Goal: Communication & Community: Answer question/provide support

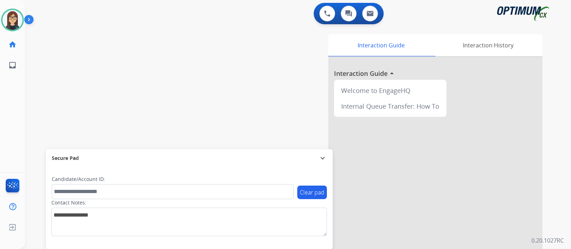
click at [223, 41] on div "Interaction Guide Interaction History Interaction Guide arrow_drop_up Welcome t…" at bounding box center [382, 178] width 320 height 289
click at [213, 39] on div "swap_horiz Break voice bridge close_fullscreen Connect 3-Way Call merge_type Se…" at bounding box center [289, 174] width 529 height 297
click at [57, 36] on div "swap_horiz Break voice bridge close_fullscreen Connect 3-Way Call merge_type Se…" at bounding box center [289, 174] width 529 height 297
click at [27, 20] on img at bounding box center [30, 21] width 12 height 14
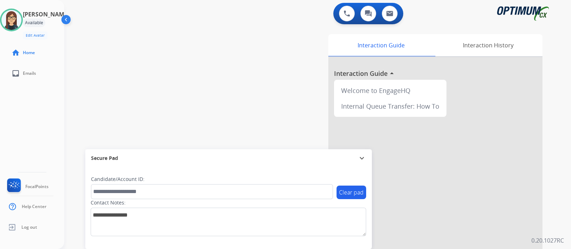
click at [180, 71] on div "swap_horiz Break voice bridge close_fullscreen Connect 3-Way Call merge_type Se…" at bounding box center [308, 174] width 489 height 297
click at [160, 102] on div "swap_horiz Break voice bridge close_fullscreen Connect 3-Way Call merge_type Se…" at bounding box center [308, 174] width 489 height 297
click at [174, 46] on div "swap_horiz Break voice bridge close_fullscreen Connect 3-Way Call merge_type Se…" at bounding box center [308, 174] width 489 height 297
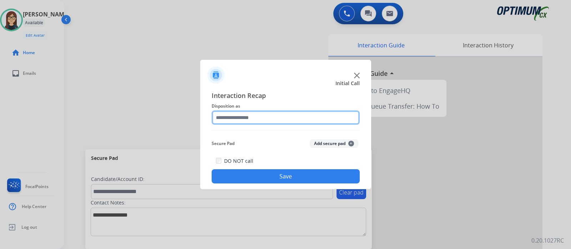
click at [316, 117] on input "text" at bounding box center [286, 118] width 148 height 14
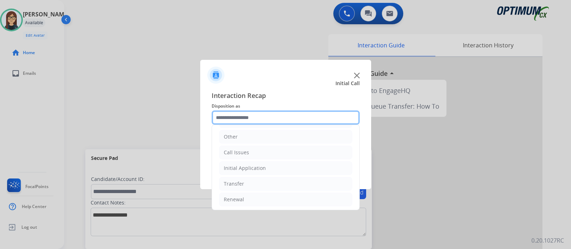
scroll to position [47, 0]
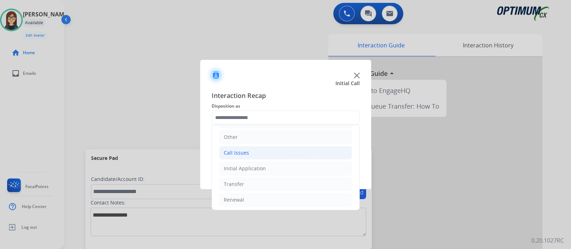
click at [275, 149] on li "Call Issues" at bounding box center [285, 153] width 133 height 14
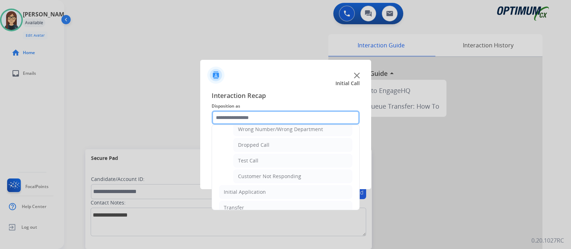
scroll to position [107, 0]
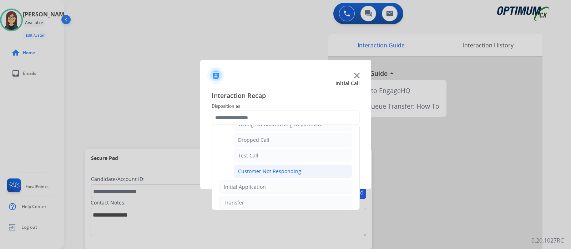
click at [301, 174] on li "Customer Not Responding" at bounding box center [292, 172] width 119 height 14
type input "**********"
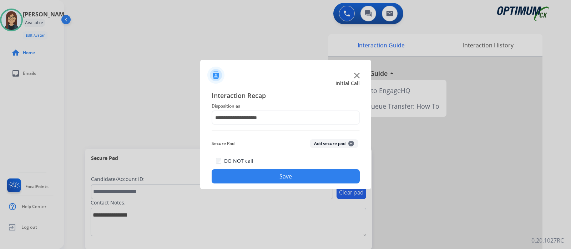
click at [314, 174] on button "Save" at bounding box center [286, 176] width 148 height 14
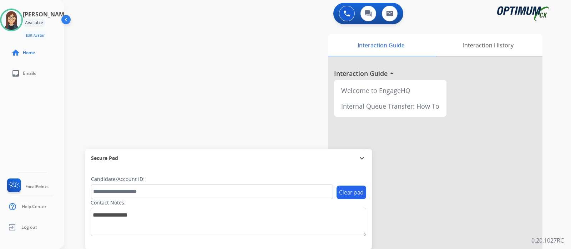
click at [230, 64] on div "swap_horiz Break voice bridge close_fullscreen Connect 3-Way Call merge_type Se…" at bounding box center [308, 174] width 489 height 297
click at [177, 62] on div "swap_horiz Break voice bridge close_fullscreen Connect 3-Way Call merge_type Se…" at bounding box center [308, 174] width 489 height 297
click at [219, 58] on div "swap_horiz Break voice bridge close_fullscreen Connect 3-Way Call merge_type Se…" at bounding box center [308, 174] width 489 height 297
click at [179, 94] on div "swap_horiz Break voice bridge close_fullscreen Connect 3-Way Call merge_type Se…" at bounding box center [308, 174] width 489 height 297
click at [212, 75] on div "swap_horiz Break voice bridge close_fullscreen Connect 3-Way Call merge_type Se…" at bounding box center [308, 174] width 489 height 297
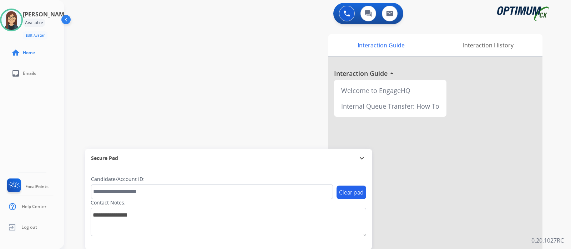
click at [163, 38] on div "swap_horiz Break voice bridge close_fullscreen Connect 3-Way Call merge_type Se…" at bounding box center [308, 174] width 489 height 297
click at [189, 51] on div "swap_horiz Break voice bridge close_fullscreen Connect 3-Way Call merge_type Se…" at bounding box center [308, 174] width 489 height 297
click at [171, 96] on div "swap_horiz Break voice bridge close_fullscreen Connect 3-Way Call merge_type Se…" at bounding box center [308, 174] width 489 height 297
click at [167, 84] on div "swap_horiz Break voice bridge close_fullscreen Connect 3-Way Call merge_type Se…" at bounding box center [308, 174] width 489 height 297
click at [211, 61] on div "swap_horiz Break voice bridge close_fullscreen Connect 3-Way Call merge_type Se…" at bounding box center [308, 174] width 489 height 297
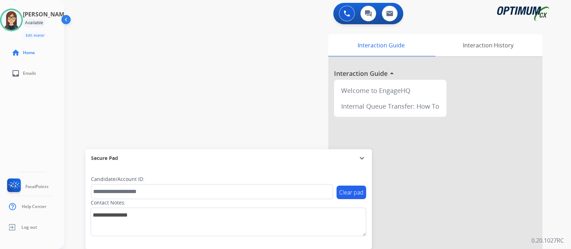
click at [158, 89] on div "swap_horiz Break voice bridge close_fullscreen Connect 3-Way Call merge_type Se…" at bounding box center [308, 174] width 489 height 297
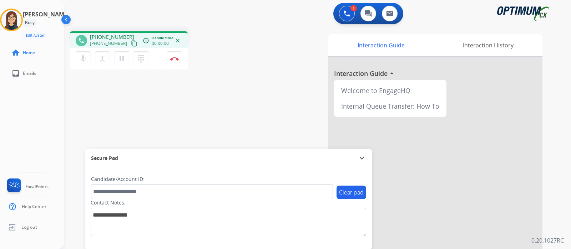
click at [131, 40] on mat-icon "content_copy" at bounding box center [134, 43] width 6 height 6
click at [243, 91] on div "phone [PHONE_NUMBER] [PHONE_NUMBER] content_copy access_time Call metrics Queue…" at bounding box center [308, 174] width 489 height 297
click at [80, 59] on mat-icon "mic" at bounding box center [83, 59] width 9 height 9
click at [80, 59] on mat-icon "mic_off" at bounding box center [83, 59] width 9 height 9
click at [177, 62] on button "Disconnect" at bounding box center [174, 58] width 15 height 15
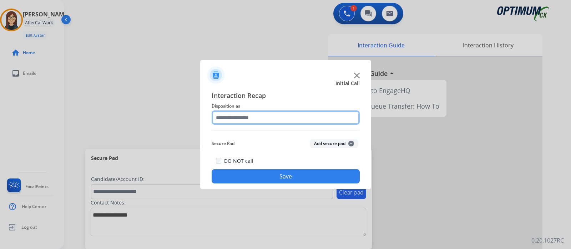
click at [271, 116] on input "text" at bounding box center [286, 118] width 148 height 14
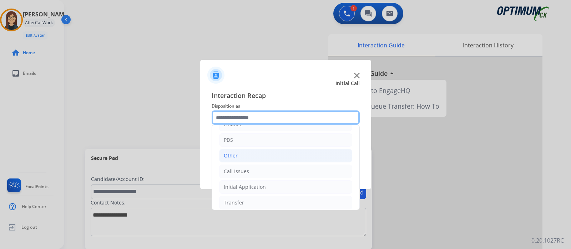
scroll to position [47, 0]
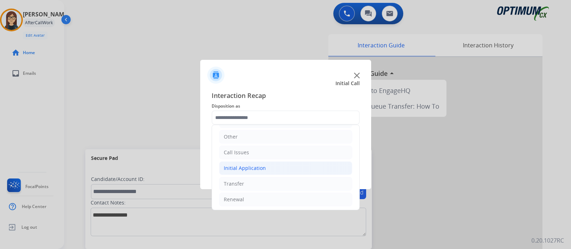
click at [249, 165] on div "Initial Application" at bounding box center [245, 168] width 42 height 7
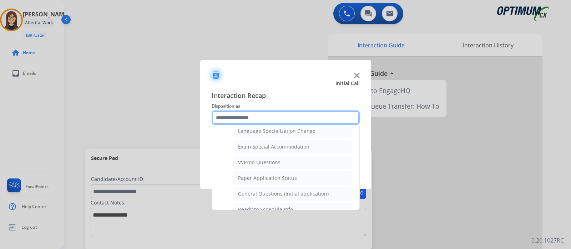
scroll to position [359, 0]
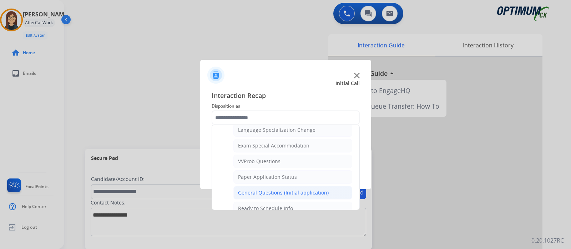
click at [302, 189] on div "General Questions (Initial application)" at bounding box center [283, 192] width 91 height 7
type input "**********"
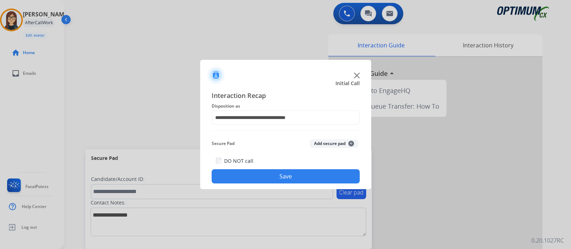
click at [288, 178] on button "Save" at bounding box center [286, 176] width 148 height 14
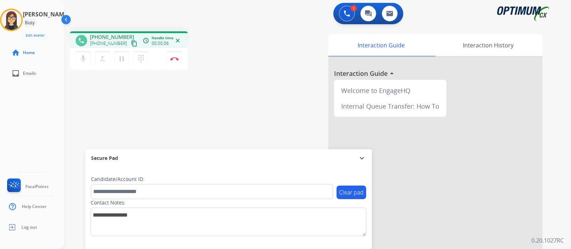
click at [131, 43] on mat-icon "content_copy" at bounding box center [134, 43] width 6 height 6
click at [224, 56] on div "phone [PHONE_NUMBER] [PHONE_NUMBER] content_copy access_time Call metrics Queue…" at bounding box center [161, 51] width 183 height 40
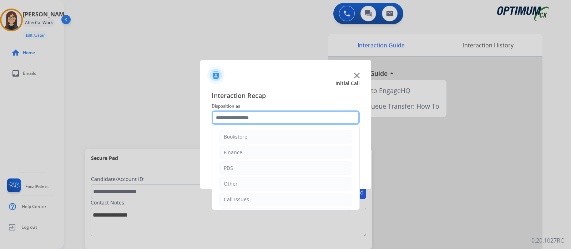
click at [247, 114] on input "text" at bounding box center [286, 118] width 148 height 14
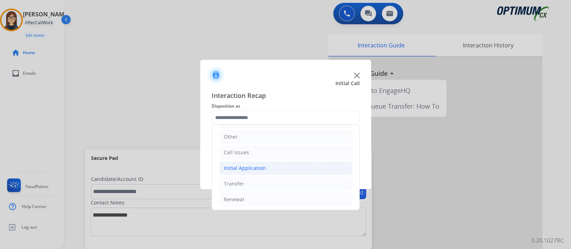
click at [250, 169] on div "Initial Application" at bounding box center [245, 168] width 42 height 7
click at [256, 197] on li "Appeals" at bounding box center [292, 200] width 119 height 14
type input "*******"
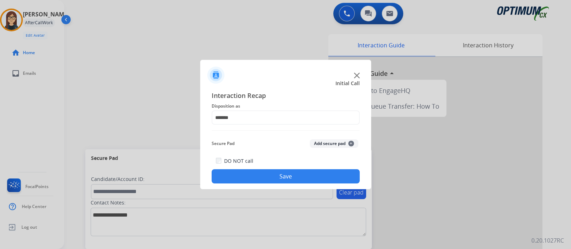
click at [250, 182] on button "Save" at bounding box center [286, 176] width 148 height 14
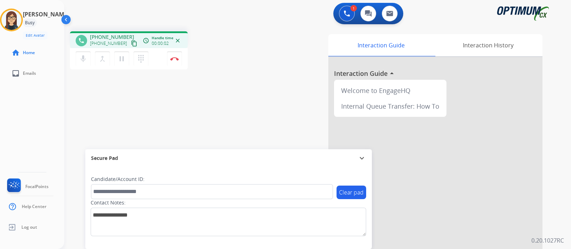
click at [131, 43] on mat-icon "content_copy" at bounding box center [134, 43] width 6 height 6
click at [177, 62] on button "Disconnect" at bounding box center [174, 58] width 15 height 15
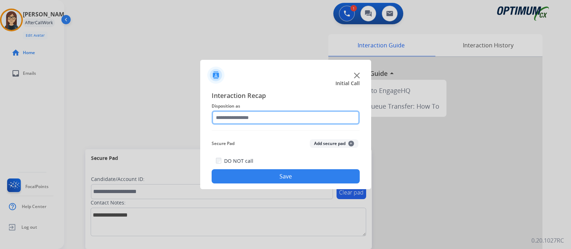
click at [244, 120] on input "text" at bounding box center [286, 118] width 148 height 14
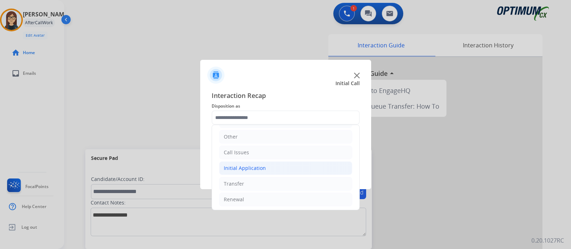
click at [250, 166] on div "Initial Application" at bounding box center [245, 168] width 42 height 7
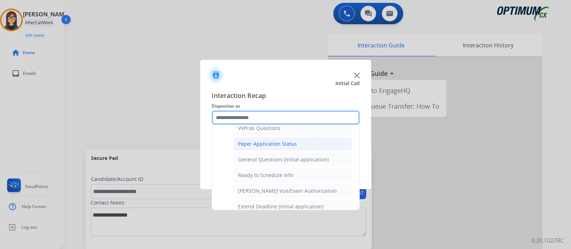
scroll to position [404, 0]
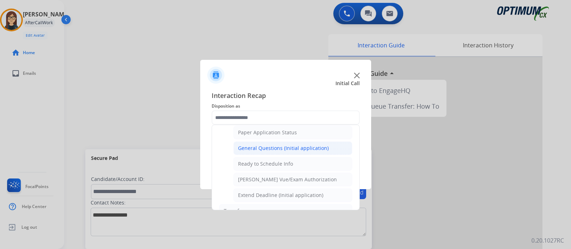
click at [276, 145] on div "General Questions (Initial application)" at bounding box center [283, 148] width 91 height 7
type input "**********"
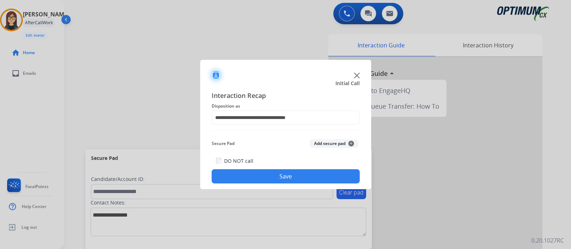
click at [276, 171] on button "Save" at bounding box center [286, 176] width 148 height 14
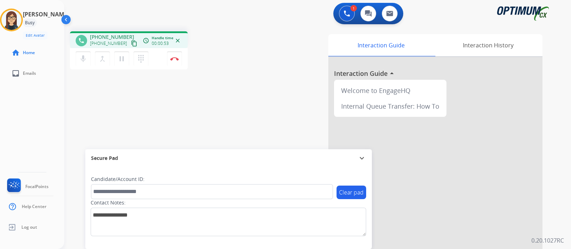
click at [131, 42] on mat-icon "content_copy" at bounding box center [134, 43] width 6 height 6
click at [226, 105] on div "phone [PHONE_NUMBER] [PHONE_NUMBER] content_copy access_time Call metrics Queue…" at bounding box center [308, 174] width 489 height 297
click at [86, 58] on mat-icon "mic" at bounding box center [83, 59] width 9 height 9
click at [85, 61] on mat-icon "mic_off" at bounding box center [83, 59] width 9 height 9
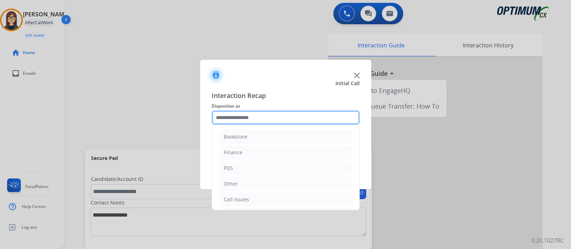
click at [263, 120] on input "text" at bounding box center [286, 118] width 148 height 14
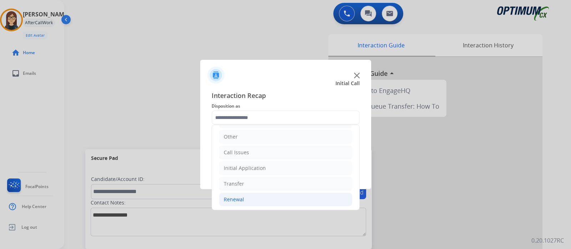
click at [258, 199] on li "Renewal" at bounding box center [285, 200] width 133 height 14
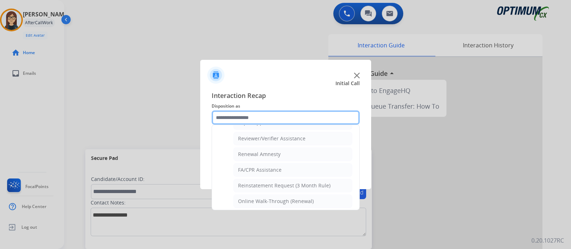
scroll to position [273, 0]
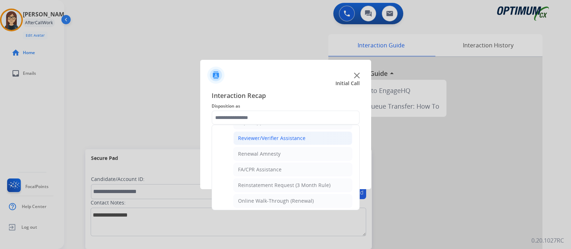
click at [288, 135] on div "Reviewer/Verifier Assistance" at bounding box center [271, 138] width 67 height 7
type input "**********"
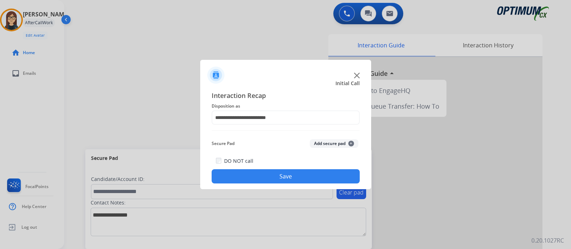
click at [285, 175] on button "Save" at bounding box center [286, 176] width 148 height 14
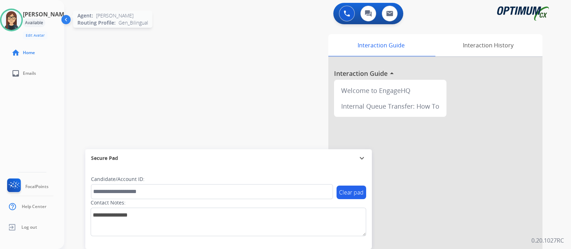
click at [16, 22] on img at bounding box center [11, 20] width 20 height 20
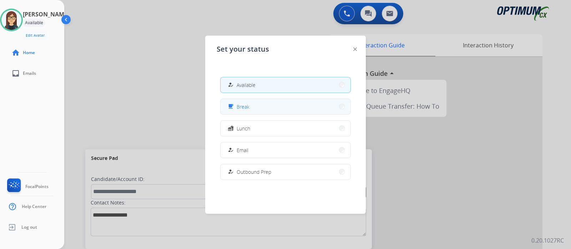
click at [241, 110] on span "Break" at bounding box center [242, 106] width 13 height 7
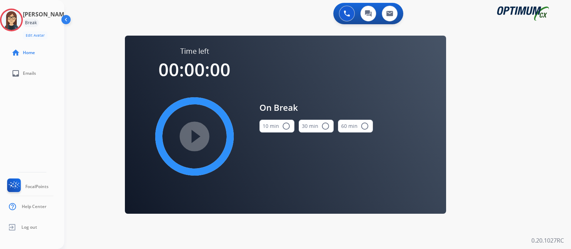
click at [288, 126] on mat-icon "radio_button_unchecked" at bounding box center [286, 126] width 9 height 9
click at [214, 131] on div "play_circle_filled" at bounding box center [194, 136] width 107 height 107
click at [194, 136] on mat-icon "play_circle_filled" at bounding box center [194, 136] width 9 height 9
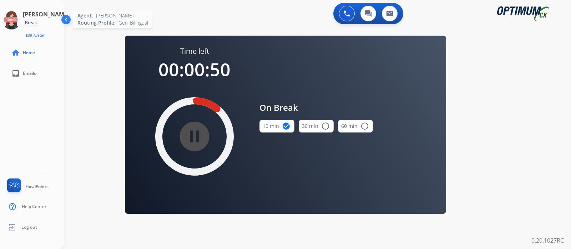
click at [23, 18] on icon at bounding box center [11, 20] width 23 height 23
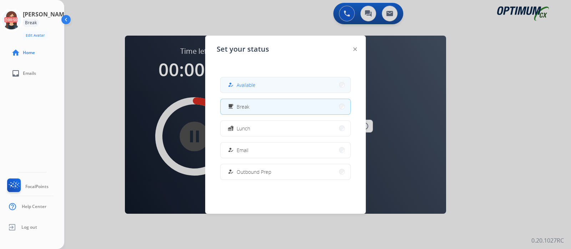
click at [271, 81] on button "how_to_reg Available" at bounding box center [285, 84] width 130 height 15
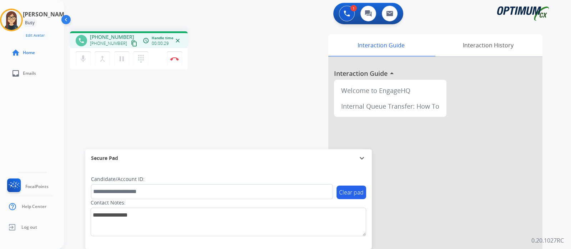
click at [131, 44] on mat-icon "content_copy" at bounding box center [134, 43] width 6 height 6
click at [215, 112] on div "phone [PHONE_NUMBER] [PHONE_NUMBER] content_copy access_time Call metrics Queue…" at bounding box center [308, 174] width 489 height 297
click at [176, 62] on button "Disconnect" at bounding box center [174, 58] width 15 height 15
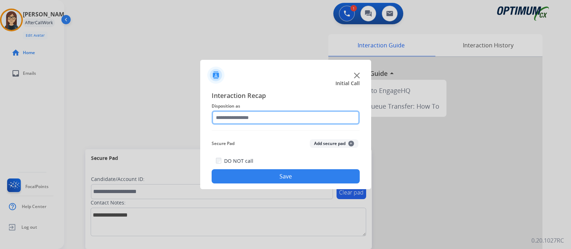
click at [239, 115] on input "text" at bounding box center [286, 118] width 148 height 14
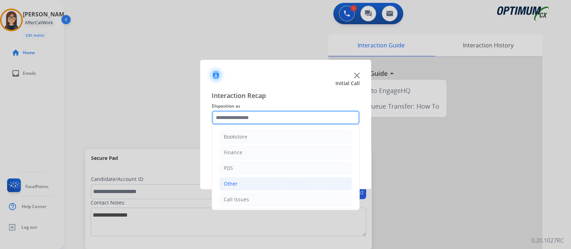
scroll to position [47, 0]
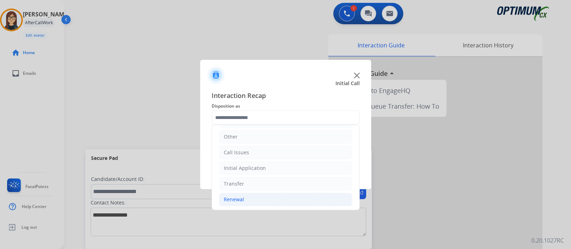
click at [251, 195] on li "Renewal" at bounding box center [285, 200] width 133 height 14
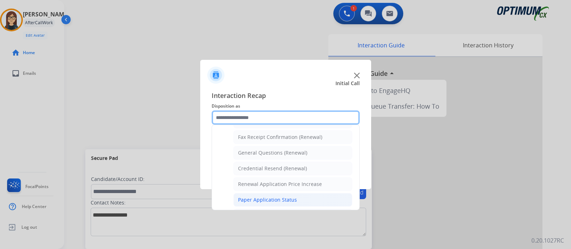
scroll to position [183, 0]
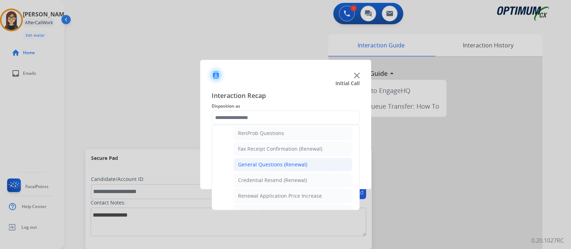
click at [263, 161] on div "General Questions (Renewal)" at bounding box center [272, 164] width 69 height 7
type input "**********"
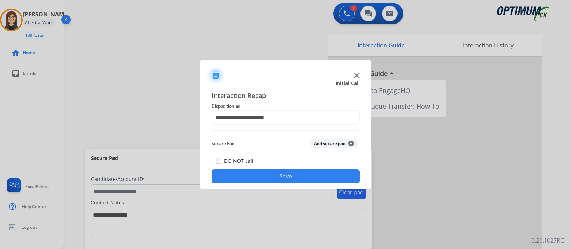
click at [268, 184] on div "**********" at bounding box center [285, 137] width 171 height 105
click at [268, 178] on button "Save" at bounding box center [286, 176] width 148 height 14
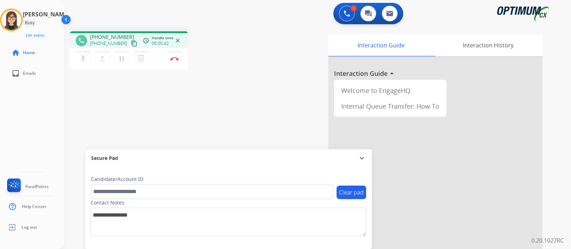
click at [131, 41] on mat-icon "content_copy" at bounding box center [134, 43] width 6 height 6
click at [264, 69] on div "Interaction Guide Interaction History Interaction Guide arrow_drop_up Welcome t…" at bounding box center [399, 178] width 286 height 289
click at [262, 78] on div "Interaction Guide Interaction History Interaction Guide arrow_drop_up Welcome t…" at bounding box center [399, 178] width 286 height 289
click at [244, 98] on div "phone [PHONE_NUMBER] [PHONE_NUMBER] content_copy access_time Call metrics Queue…" at bounding box center [308, 174] width 489 height 297
click at [251, 63] on div "phone [PHONE_NUMBER] [PHONE_NUMBER] content_copy access_time Call metrics Queue…" at bounding box center [161, 51] width 183 height 40
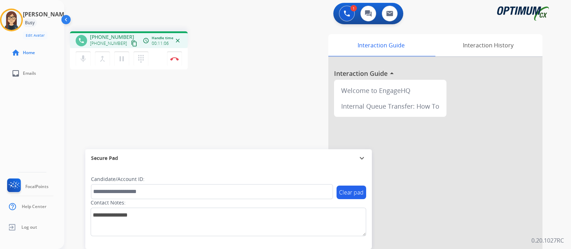
click at [231, 94] on div "phone [PHONE_NUMBER] [PHONE_NUMBER] content_copy access_time Call metrics Queue…" at bounding box center [308, 174] width 489 height 297
click at [175, 60] on img at bounding box center [174, 59] width 9 height 4
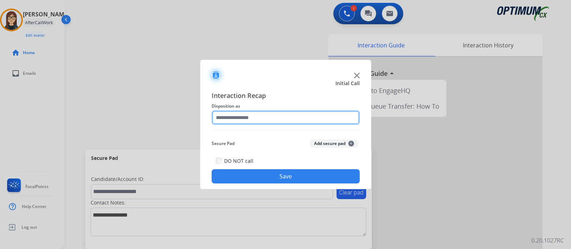
click at [276, 118] on input "text" at bounding box center [286, 118] width 148 height 14
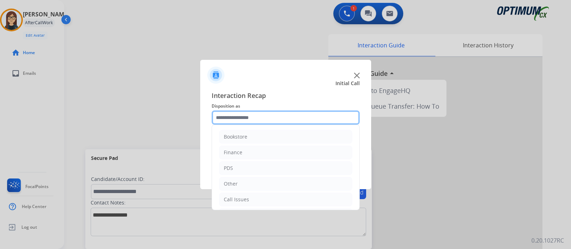
scroll to position [47, 0]
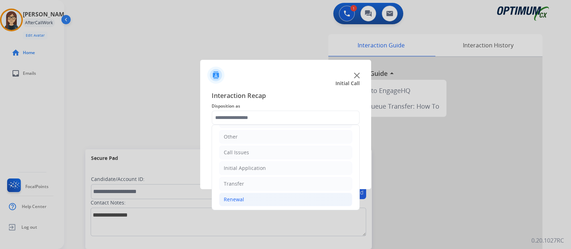
click at [246, 199] on li "Renewal" at bounding box center [285, 200] width 133 height 14
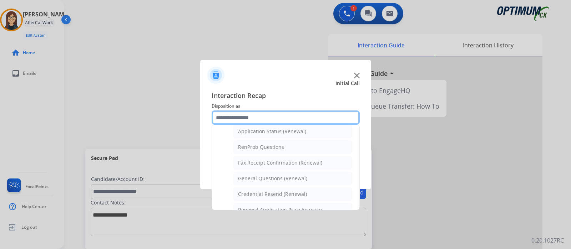
scroll to position [181, 0]
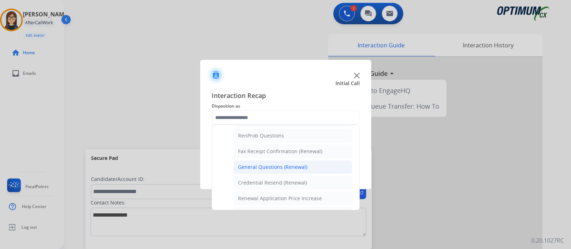
click at [289, 166] on div "General Questions (Renewal)" at bounding box center [272, 167] width 69 height 7
type input "**********"
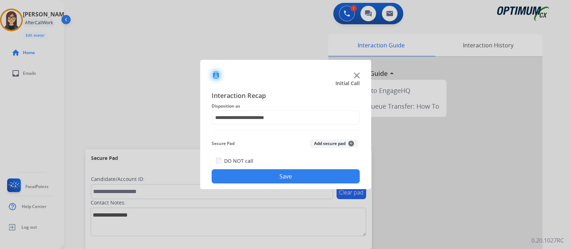
click at [278, 177] on button "Save" at bounding box center [286, 176] width 148 height 14
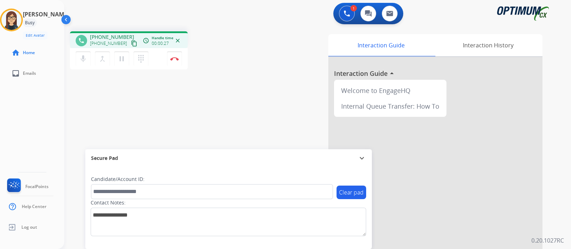
click at [131, 44] on mat-icon "content_copy" at bounding box center [134, 43] width 6 height 6
click at [260, 100] on div "Interaction Guide Interaction History Interaction Guide arrow_drop_up Welcome t…" at bounding box center [399, 178] width 286 height 289
click at [174, 61] on button "Disconnect" at bounding box center [174, 58] width 15 height 15
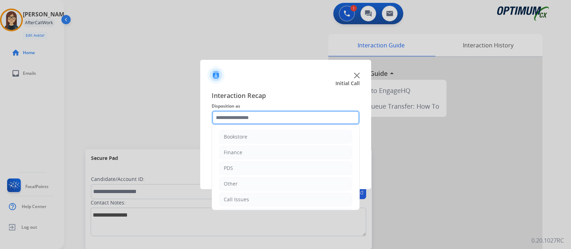
click at [235, 117] on input "text" at bounding box center [286, 118] width 148 height 14
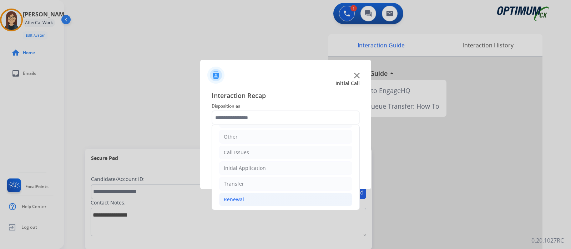
click at [236, 199] on div "Renewal" at bounding box center [234, 199] width 20 height 7
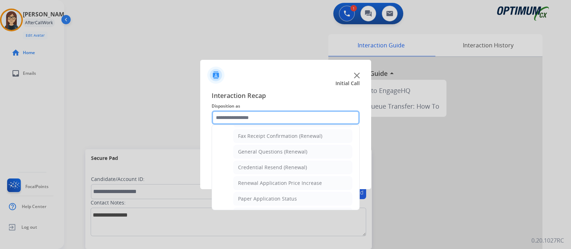
scroll to position [183, 0]
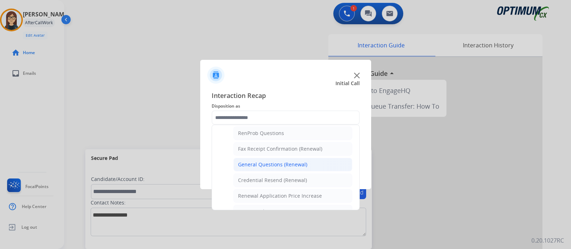
click at [282, 161] on div "General Questions (Renewal)" at bounding box center [272, 164] width 69 height 7
type input "**********"
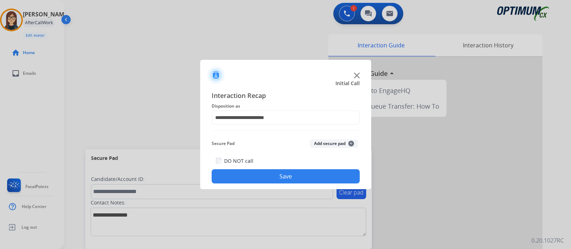
click at [267, 174] on button "Save" at bounding box center [286, 176] width 148 height 14
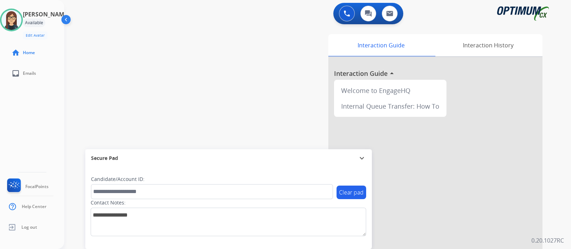
click at [192, 40] on div "swap_horiz Break voice bridge close_fullscreen Connect 3-Way Call merge_type Se…" at bounding box center [308, 174] width 489 height 297
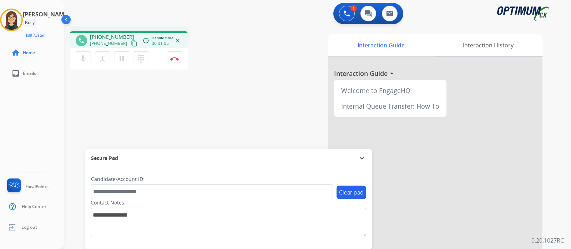
click at [131, 44] on mat-icon "content_copy" at bounding box center [134, 43] width 6 height 6
click at [79, 60] on mat-icon "mic" at bounding box center [83, 59] width 9 height 9
click at [77, 56] on button "mic_off Mute" at bounding box center [83, 58] width 15 height 15
click at [177, 60] on img at bounding box center [174, 59] width 9 height 4
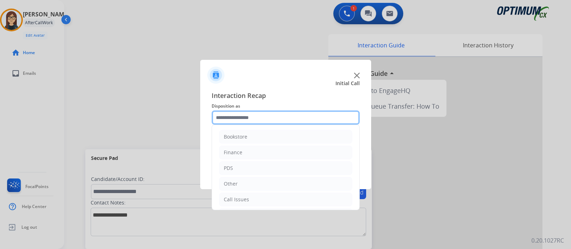
click at [312, 121] on input "text" at bounding box center [286, 118] width 148 height 14
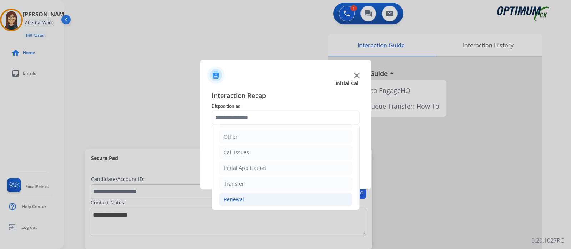
click at [255, 199] on li "Renewal" at bounding box center [285, 200] width 133 height 14
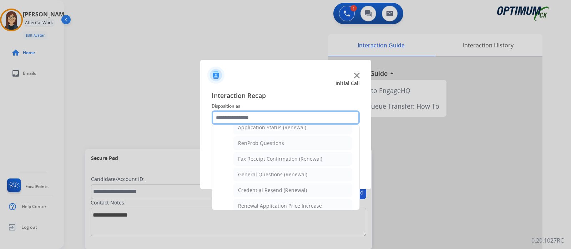
scroll to position [181, 0]
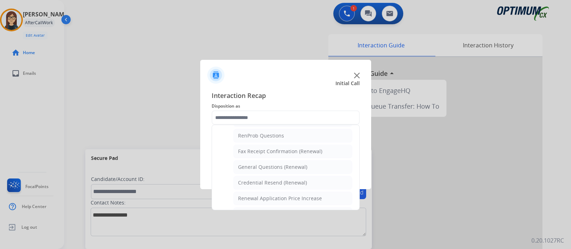
click at [277, 181] on div "Credential Resend (Renewal)" at bounding box center [272, 182] width 69 height 7
type input "**********"
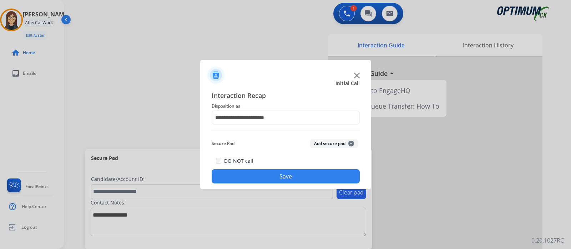
click at [275, 178] on button "Save" at bounding box center [286, 176] width 148 height 14
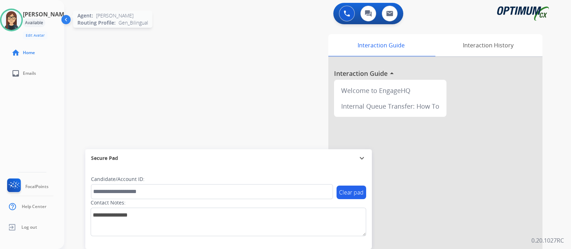
click at [13, 14] on img at bounding box center [11, 20] width 20 height 20
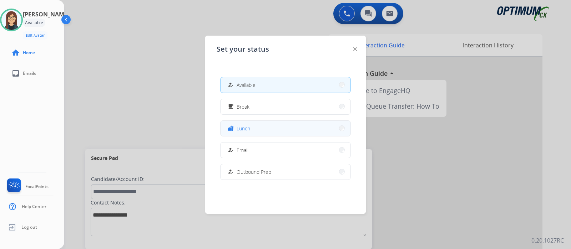
click at [242, 129] on span "Lunch" at bounding box center [243, 128] width 14 height 7
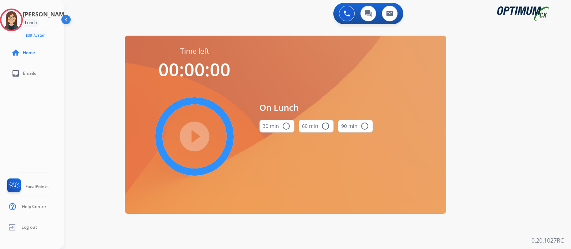
click at [287, 127] on mat-icon "radio_button_unchecked" at bounding box center [286, 126] width 9 height 9
click at [199, 133] on mat-icon "play_circle_filled" at bounding box center [194, 136] width 9 height 9
